Goal: Navigation & Orientation: Find specific page/section

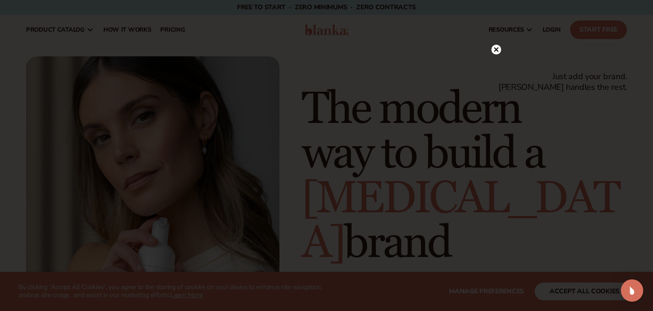
click at [499, 47] on circle at bounding box center [496, 50] width 10 height 10
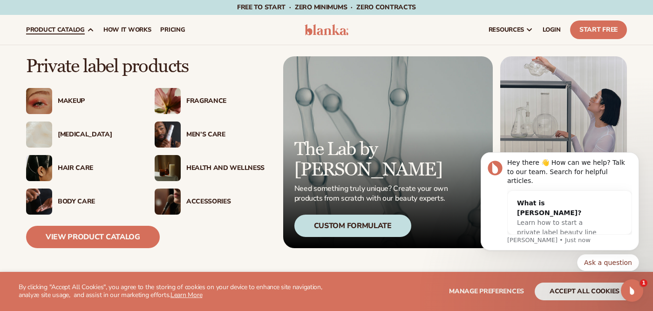
click at [76, 200] on div "Body Care" at bounding box center [97, 202] width 78 height 8
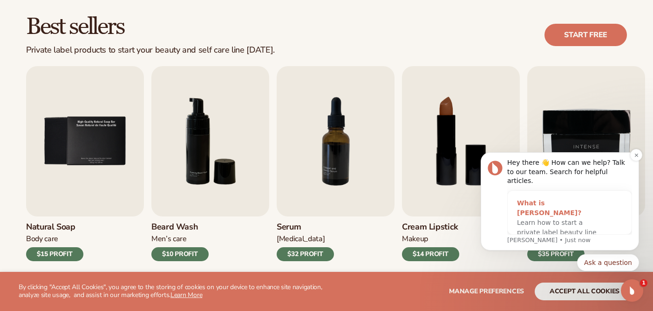
scroll to position [263, 0]
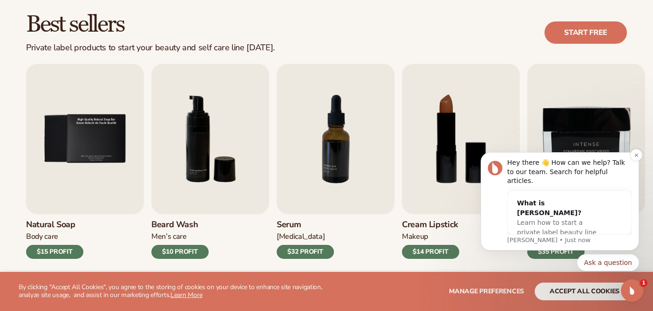
click at [518, 242] on p "[PERSON_NAME] • Just now" at bounding box center [569, 240] width 125 height 8
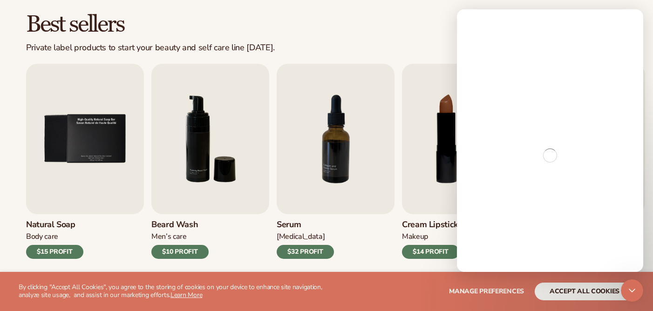
scroll to position [0, 0]
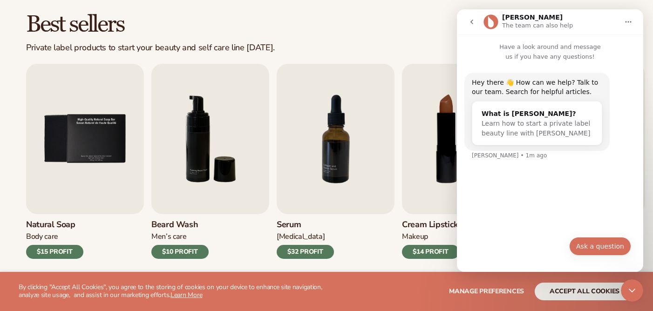
click at [600, 245] on button "Ask a question" at bounding box center [600, 246] width 62 height 19
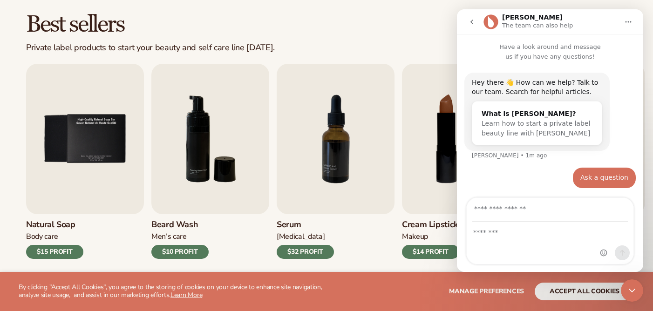
click at [498, 212] on input "Your email" at bounding box center [549, 210] width 155 height 24
click at [491, 168] on div "Ask a question • Just now" at bounding box center [549, 183] width 171 height 32
click at [471, 19] on icon "go back" at bounding box center [471, 21] width 7 height 7
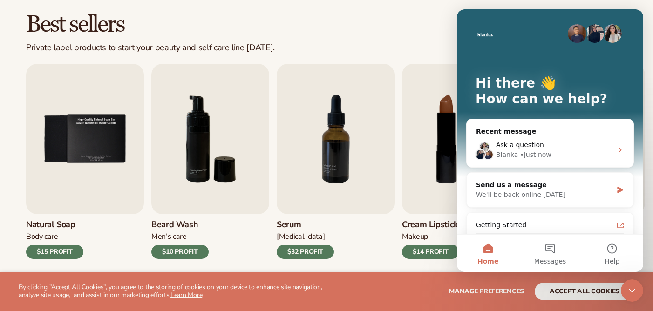
click at [397, 25] on div "Best sellers Private label products to start your beauty and self care line tod…" at bounding box center [326, 33] width 600 height 40
click at [522, 26] on div "Intercom messenger" at bounding box center [549, 33] width 149 height 19
click at [632, 291] on icon "Close Intercom Messenger" at bounding box center [631, 290] width 11 height 11
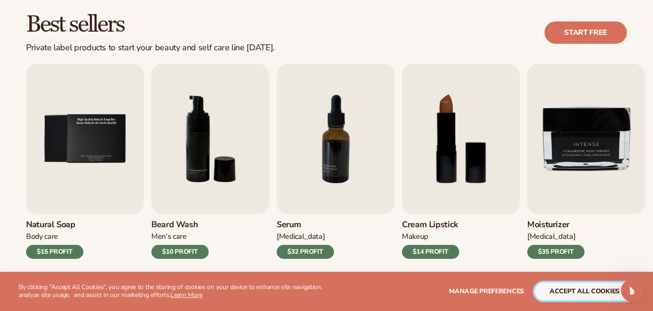
click at [589, 291] on button "accept all cookies" at bounding box center [584, 292] width 100 height 18
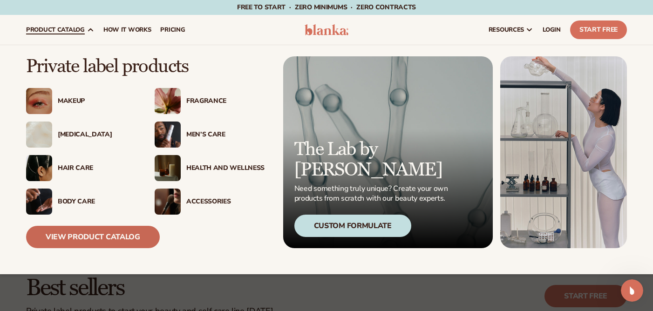
click at [88, 235] on link "View Product Catalog" at bounding box center [93, 237] width 134 height 22
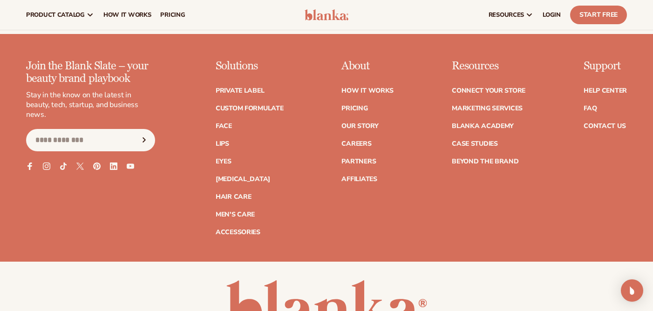
scroll to position [1873, 0]
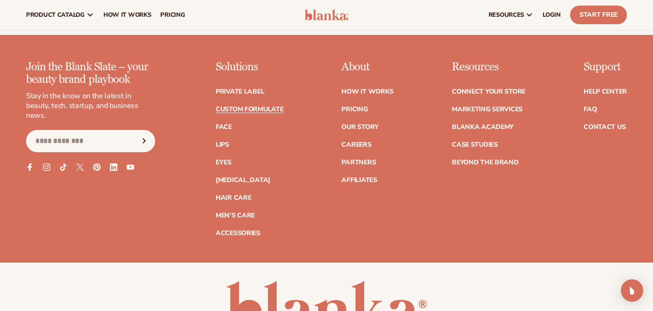
click at [250, 108] on link "Custom formulate" at bounding box center [249, 109] width 68 height 7
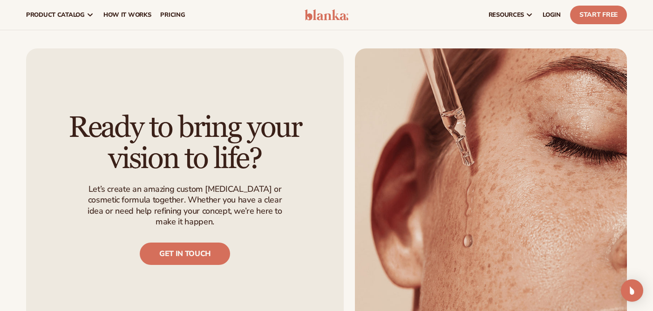
scroll to position [525, 0]
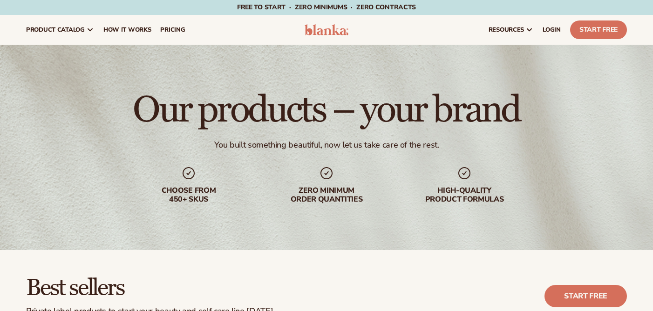
scroll to position [1873, 0]
